Goal: Information Seeking & Learning: Compare options

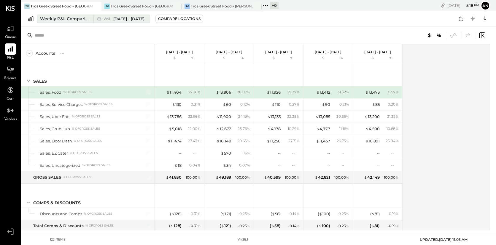
click at [118, 18] on span "[DATE] - [DATE]" at bounding box center [128, 19] width 31 height 6
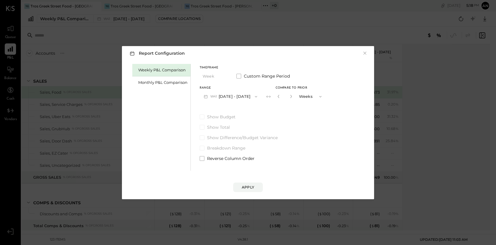
click at [229, 33] on div "Report Configuration × Weekly P&L Comparison Monthly P&L Comparison Timeframe W…" at bounding box center [248, 122] width 496 height 245
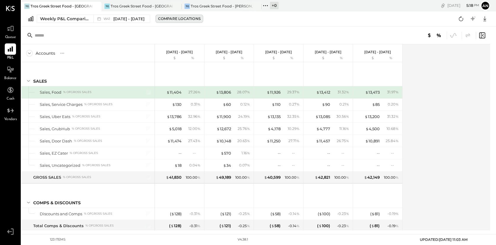
click at [176, 18] on div "Compare Locations" at bounding box center [179, 18] width 42 height 5
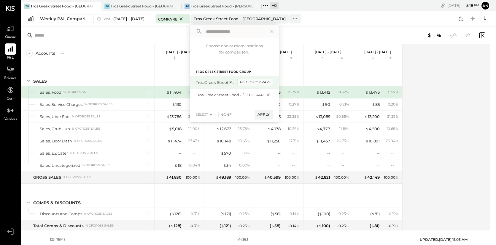
click at [239, 83] on div "add to compare" at bounding box center [255, 82] width 36 height 7
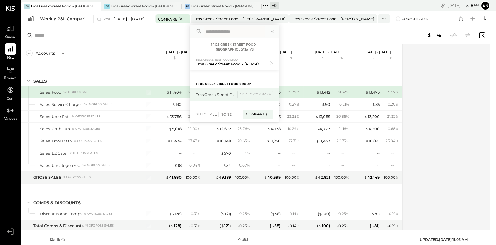
click at [213, 92] on div "Tros Greek Street Food - [GEOGRAPHIC_DATA]" at bounding box center [216, 95] width 40 height 6
click at [244, 91] on div "add to compare" at bounding box center [255, 94] width 36 height 7
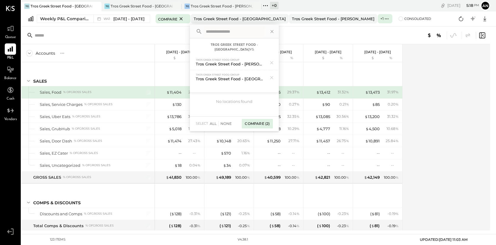
click at [259, 119] on div "Compare (2)" at bounding box center [257, 123] width 31 height 9
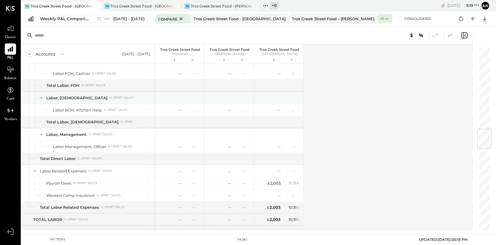
scroll to position [692, 0]
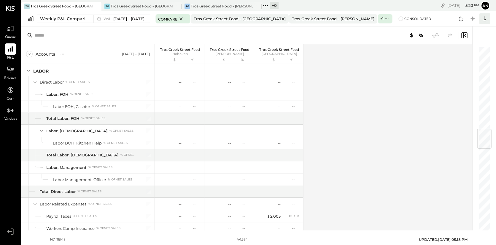
click at [485, 20] on icon at bounding box center [484, 18] width 3 height 5
click at [459, 53] on div "Excel" at bounding box center [466, 53] width 47 height 12
click at [12, 31] on icon at bounding box center [11, 29] width 8 height 8
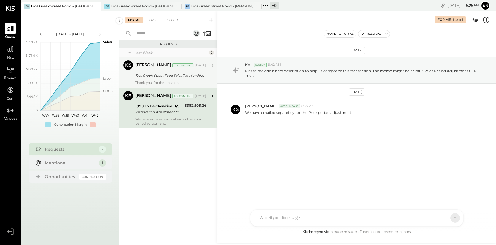
click at [188, 68] on div "Manoj Bhagat Accountant Oct 09, 2025" at bounding box center [170, 65] width 71 height 8
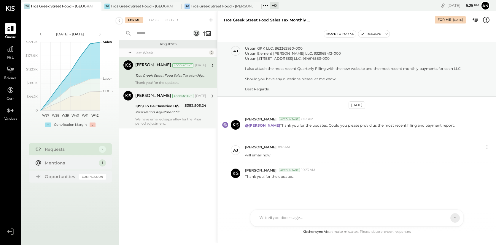
click at [162, 102] on div "1999 To Be Classified B/S Prior Period Adjustment till P7 2025" at bounding box center [158, 108] width 47 height 13
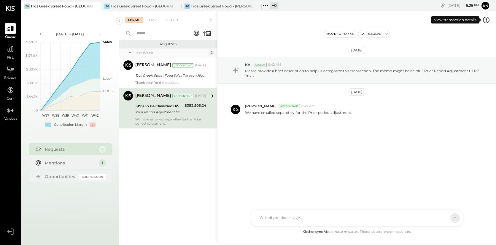
click at [487, 20] on icon at bounding box center [487, 20] width 8 height 8
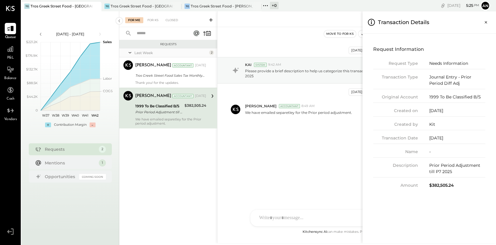
click at [305, 31] on div "For Me For KS Closed Requests Last Week 2 Manoj Bhagat Accountant Manoj Bhagat …" at bounding box center [307, 126] width 377 height 231
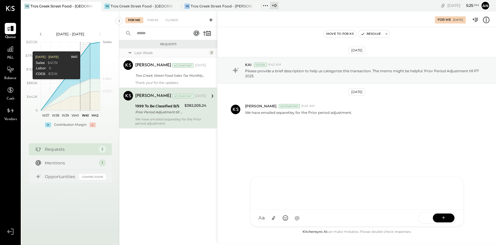
click at [313, 221] on div "SA Stephanie Abanilla AJ Anthony J. Meneses VD Vikesh Darji MB Manoj Bhagat MES…" at bounding box center [357, 202] width 214 height 50
click at [196, 34] on icon at bounding box center [196, 33] width 5 height 5
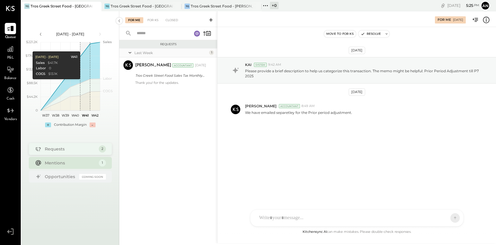
click at [71, 147] on div "Requests" at bounding box center [70, 149] width 51 height 6
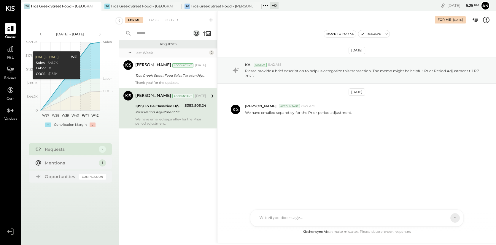
click at [177, 107] on div "1999 To Be Classified B/S" at bounding box center [158, 106] width 47 height 6
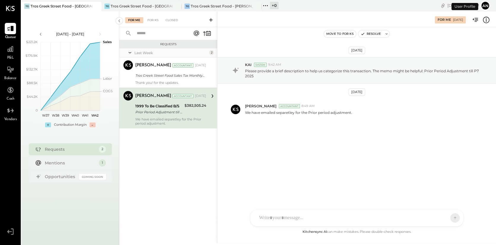
click at [484, 7] on button "An" at bounding box center [485, 5] width 9 height 9
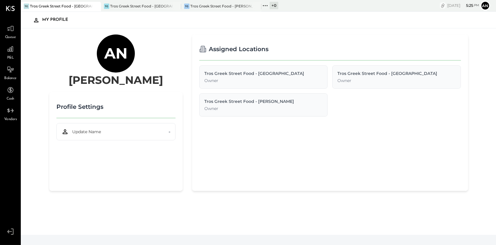
click at [441, 4] on icon "copy link" at bounding box center [442, 5] width 3 height 3
click at [304, 25] on div "My Profile" at bounding box center [259, 20] width 464 height 14
click at [262, 4] on icon at bounding box center [265, 6] width 8 height 8
click at [13, 30] on icon at bounding box center [11, 29] width 8 height 8
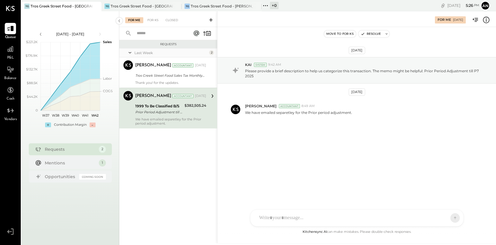
click at [272, 217] on div at bounding box center [351, 217] width 191 height 13
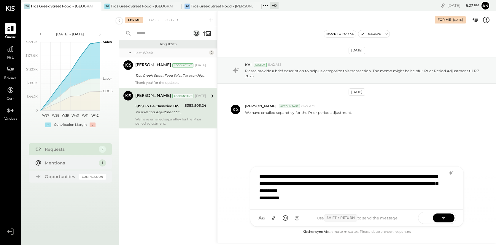
click at [288, 197] on div "**********" at bounding box center [349, 197] width 180 height 7
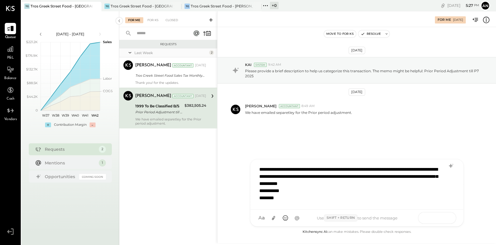
click at [445, 218] on icon at bounding box center [444, 217] width 6 height 6
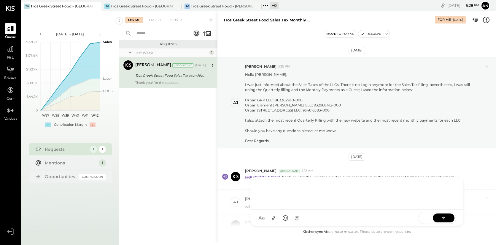
scroll to position [71, 0]
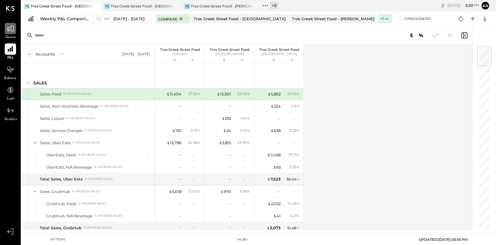
click at [12, 31] on icon at bounding box center [11, 29] width 8 height 8
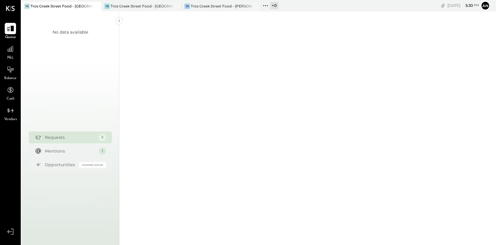
click at [9, 26] on icon at bounding box center [11, 29] width 8 height 8
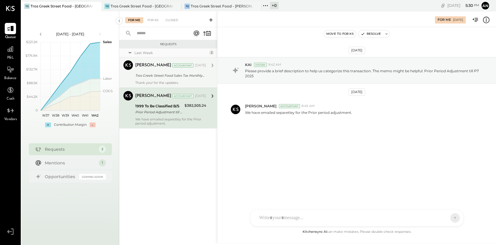
click at [182, 75] on div "Tros Greek Street Food Sales Tax Monthly LOGIN Access" at bounding box center [169, 75] width 69 height 6
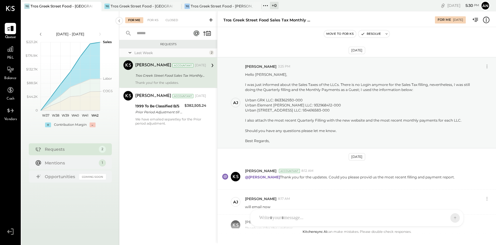
scroll to position [71, 0]
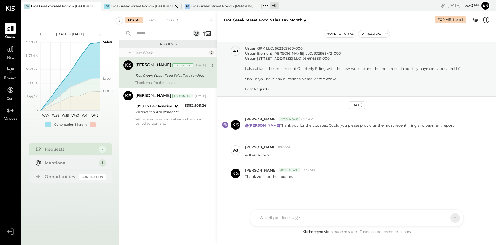
click at [129, 2] on div "TG Tros Greek Street Food - Jersey City" at bounding box center [141, 6] width 80 height 9
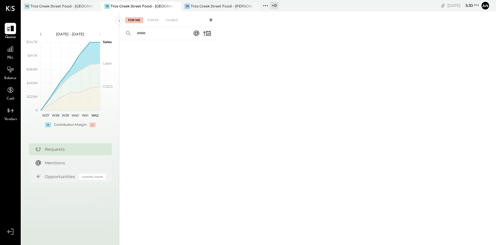
click at [11, 26] on icon at bounding box center [10, 29] width 7 height 6
click at [9, 34] on div at bounding box center [10, 28] width 11 height 11
click at [209, 20] on icon at bounding box center [211, 20] width 6 height 6
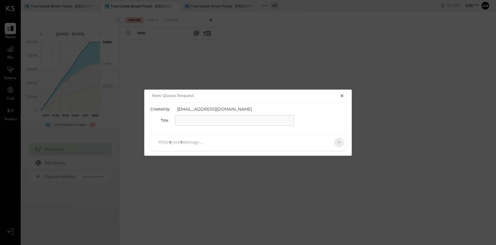
click at [207, 119] on input "text" at bounding box center [234, 120] width 119 height 11
type input "*"
type input "**********"
click at [193, 141] on div at bounding box center [243, 142] width 176 height 13
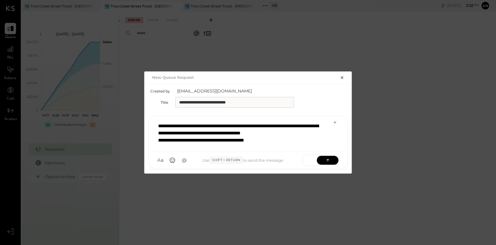
click at [256, 104] on input "**********" at bounding box center [234, 102] width 119 height 11
type input "**********"
click at [330, 159] on icon at bounding box center [328, 160] width 6 height 6
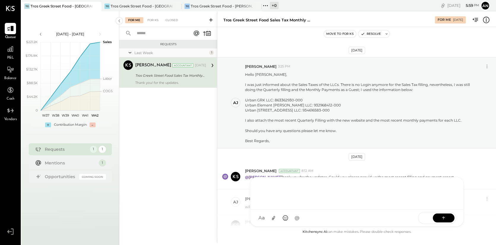
scroll to position [71, 0]
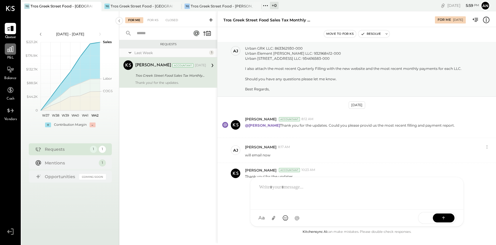
click at [11, 51] on icon at bounding box center [11, 49] width 8 height 8
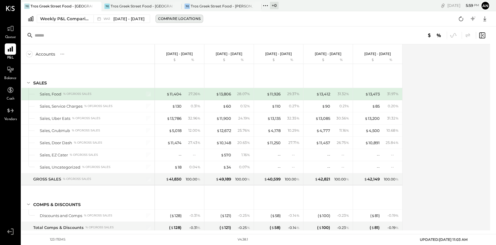
click at [180, 18] on div "Compare Locations" at bounding box center [179, 18] width 42 height 5
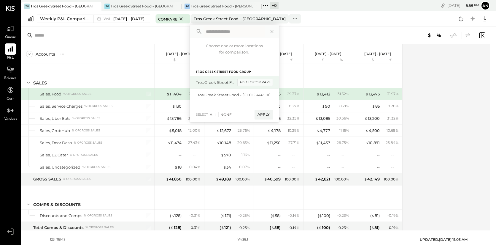
click at [246, 80] on div "add to compare" at bounding box center [255, 82] width 36 height 7
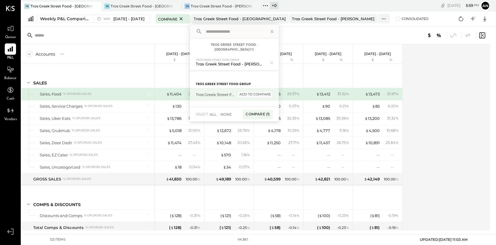
click at [251, 91] on div "add to compare" at bounding box center [255, 94] width 36 height 7
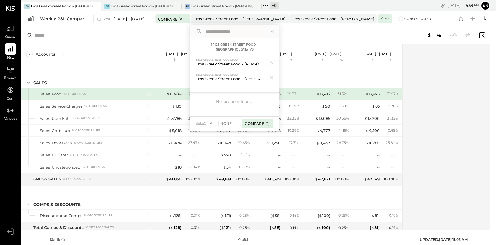
click at [255, 119] on div "Compare (2)" at bounding box center [257, 123] width 31 height 9
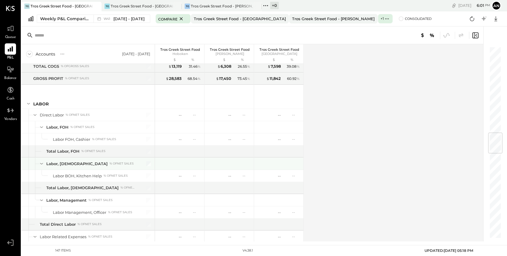
scroll to position [791, 0]
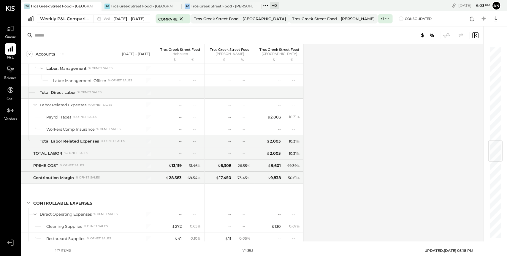
click at [496, 25] on div "Weekly P&L Comparison W41 [DATE] - [DATE] Compare Tros Greek Street Food - Hobo…" at bounding box center [263, 18] width 485 height 15
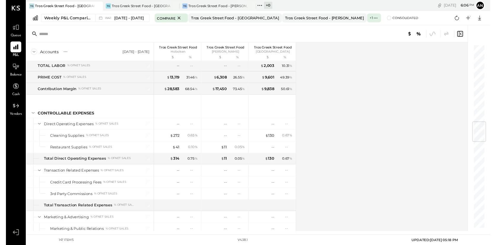
scroll to position [678, 0]
